Goal: Task Accomplishment & Management: Use online tool/utility

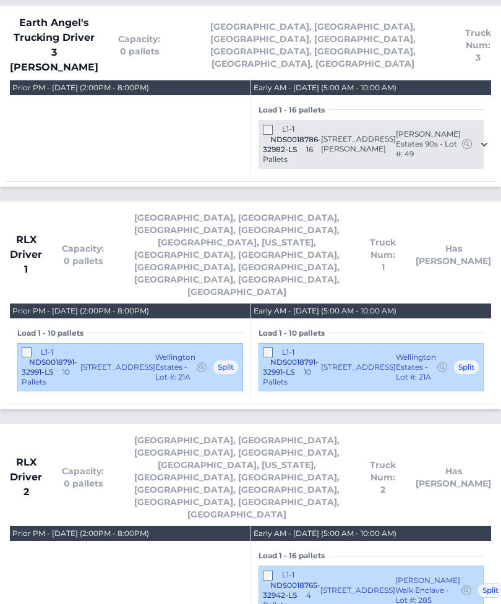
scroll to position [1455, 0]
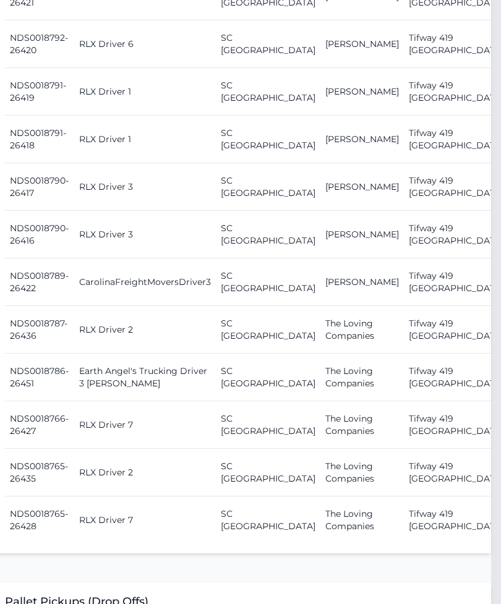
scroll to position [1311, 10]
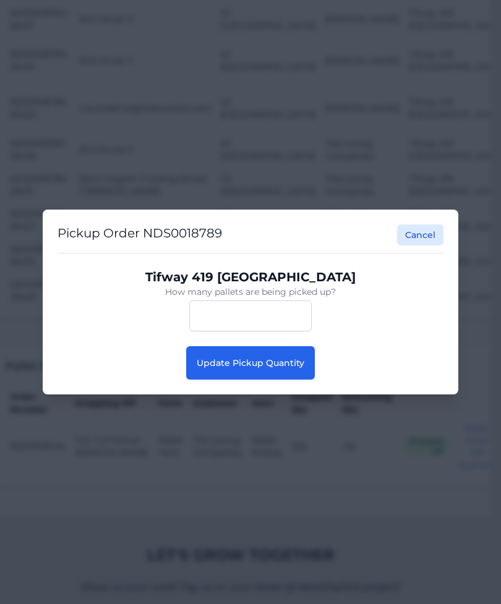
click at [296, 369] on span "Update Pickup Quantity" at bounding box center [251, 362] width 108 height 11
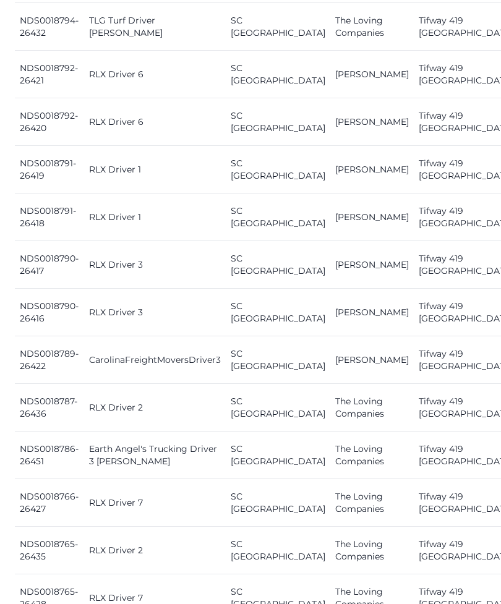
scroll to position [1233, 0]
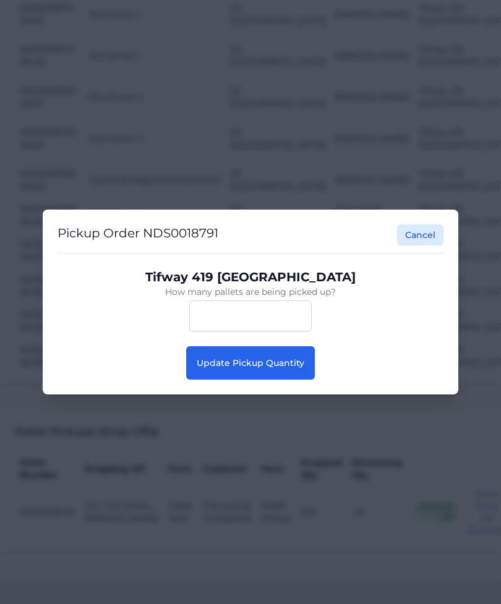
click at [286, 374] on button "Update Pickup Quantity" at bounding box center [250, 362] width 129 height 33
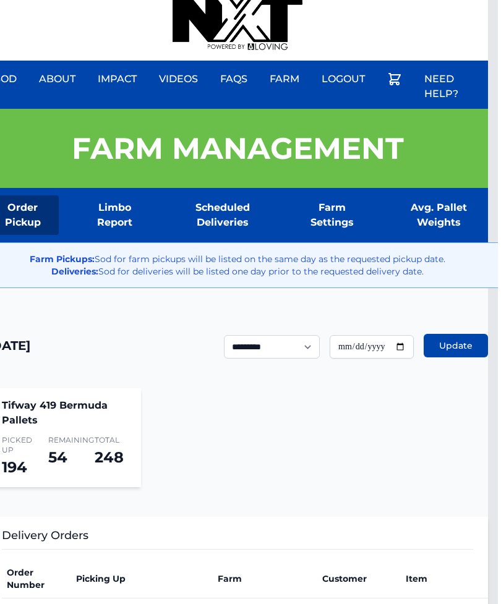
scroll to position [0, 10]
